Goal: Task Accomplishment & Management: Manage account settings

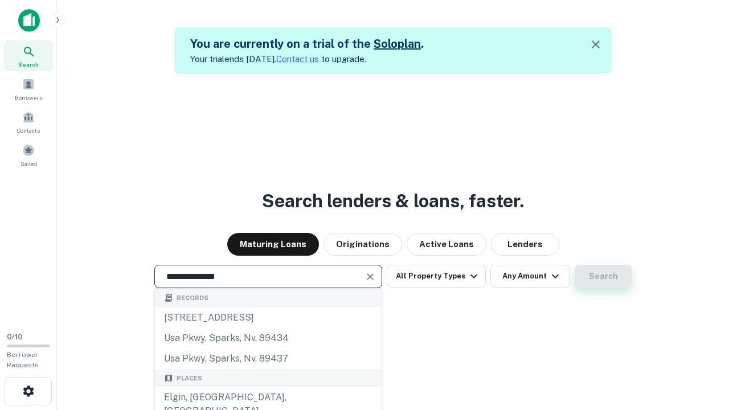
type input "**********"
click at [604, 276] on button "Search" at bounding box center [603, 276] width 57 height 23
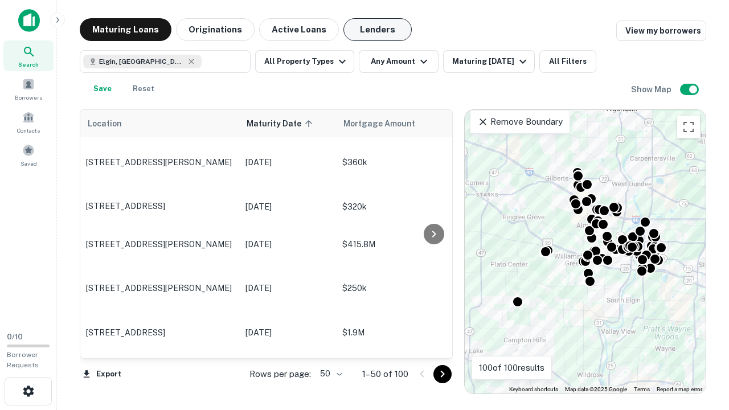
click at [378, 30] on button "Lenders" at bounding box center [378, 29] width 68 height 23
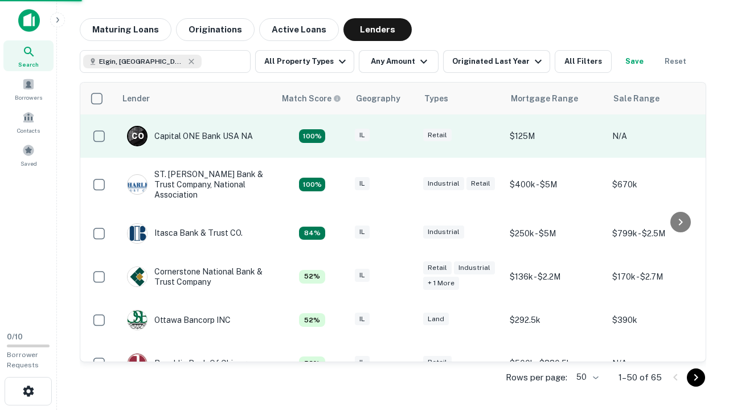
click at [405, 136] on div "IL" at bounding box center [383, 136] width 57 height 15
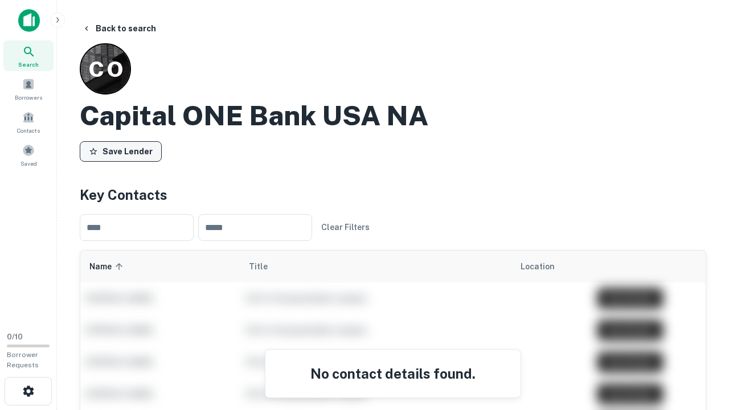
click at [121, 151] on button "Save Lender" at bounding box center [121, 151] width 82 height 21
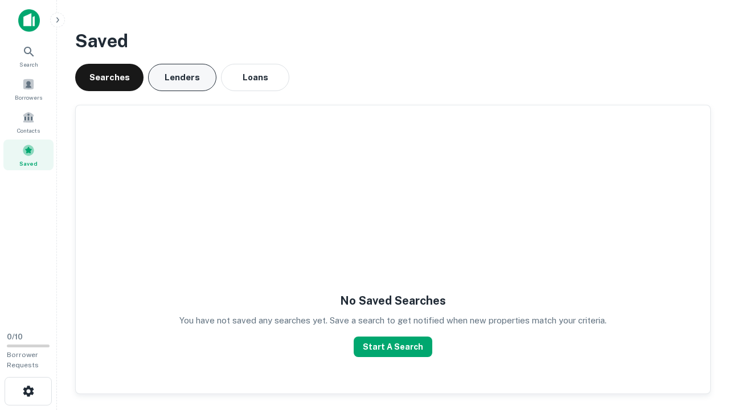
click at [182, 78] on button "Lenders" at bounding box center [182, 77] width 68 height 27
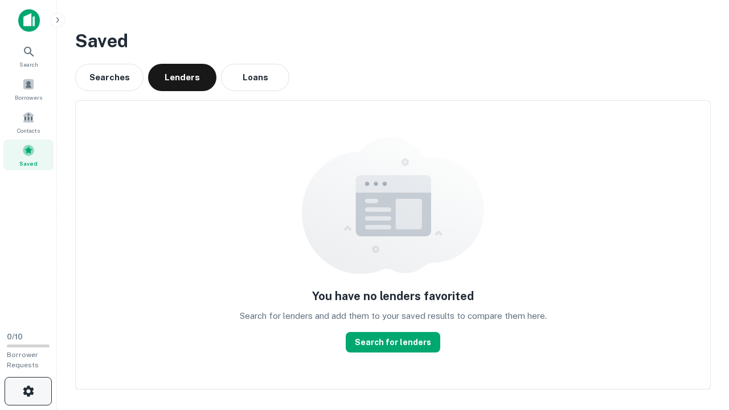
click at [28, 392] on icon "button" at bounding box center [29, 392] width 14 height 14
